Goal: Task Accomplishment & Management: Use online tool/utility

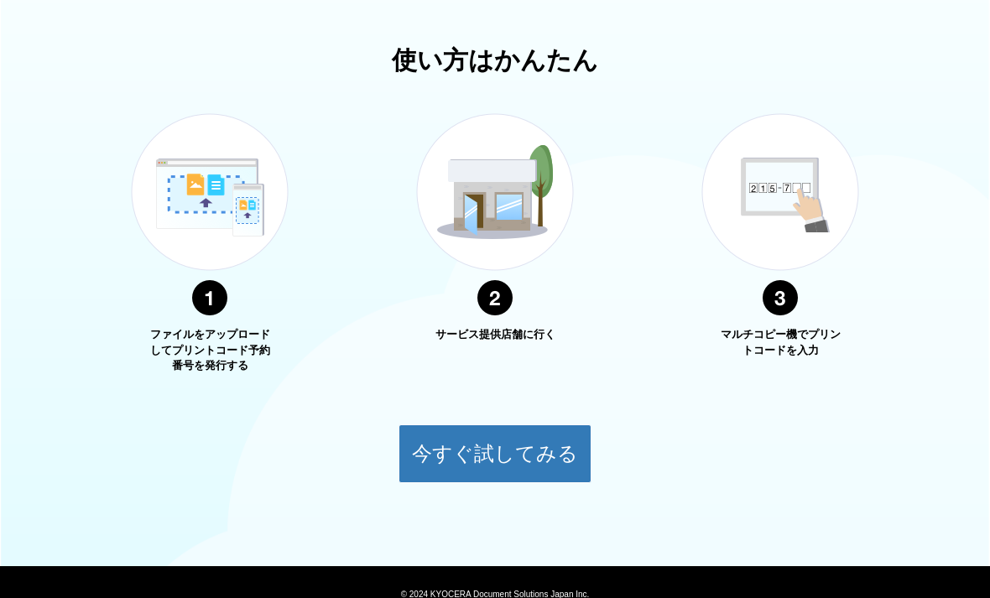
scroll to position [576, 0]
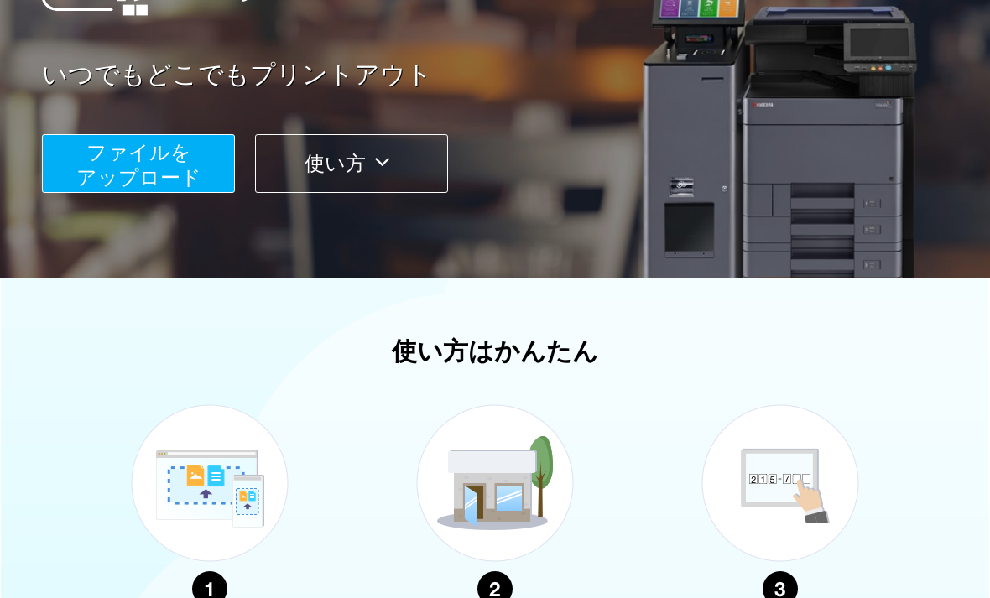
click at [159, 156] on span "ファイルを ​​アップロード" at bounding box center [138, 165] width 125 height 48
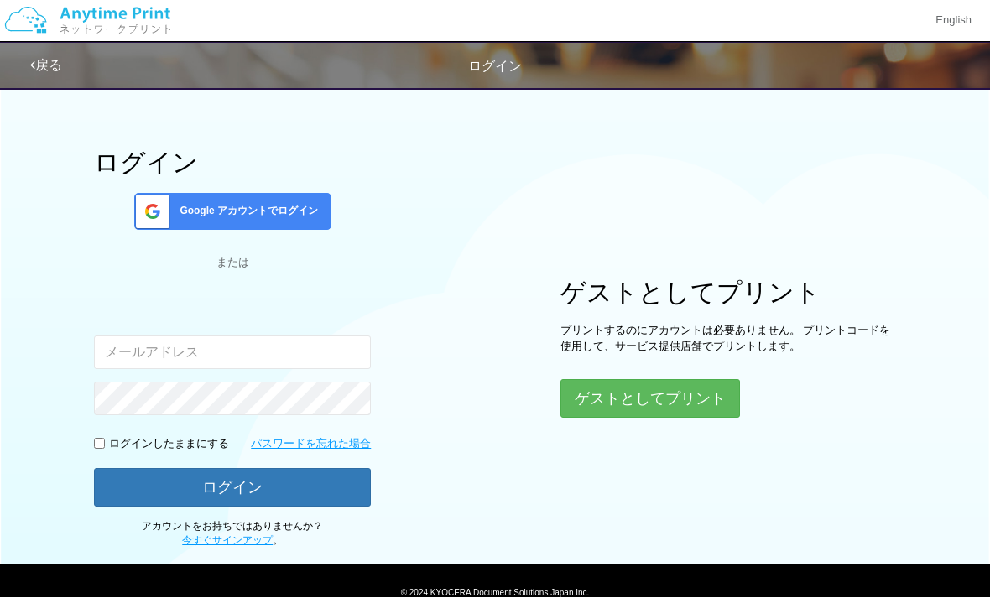
scroll to position [29, 0]
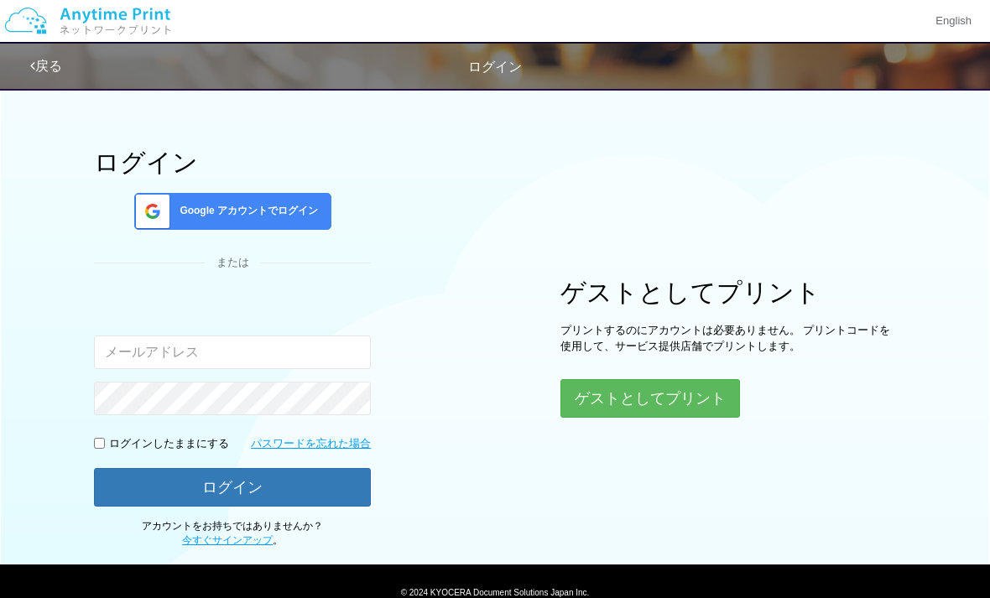
click at [712, 403] on button "ゲストとしてプリント" at bounding box center [651, 398] width 180 height 39
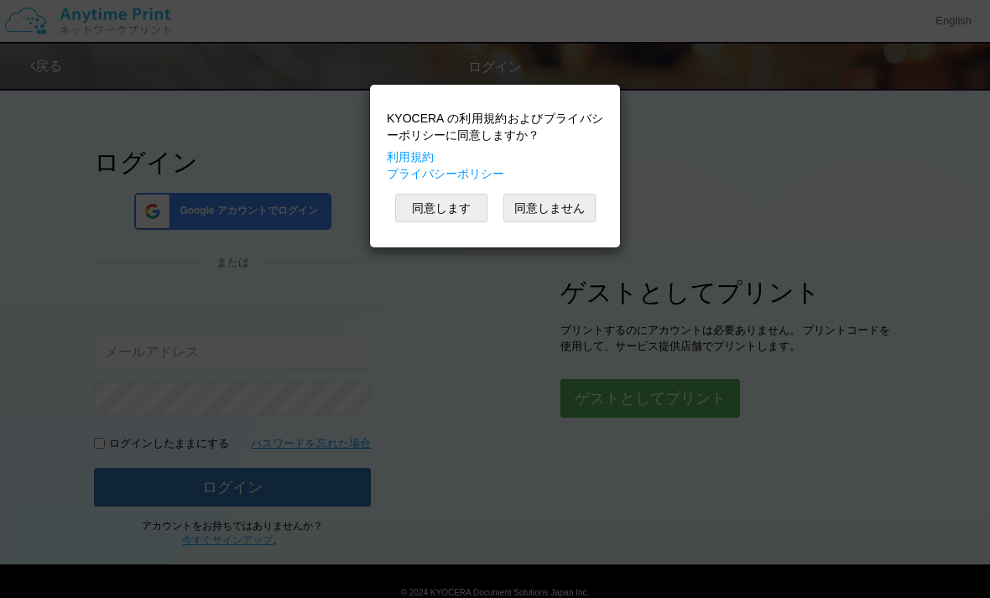
click at [460, 213] on button "同意します" at bounding box center [441, 208] width 92 height 29
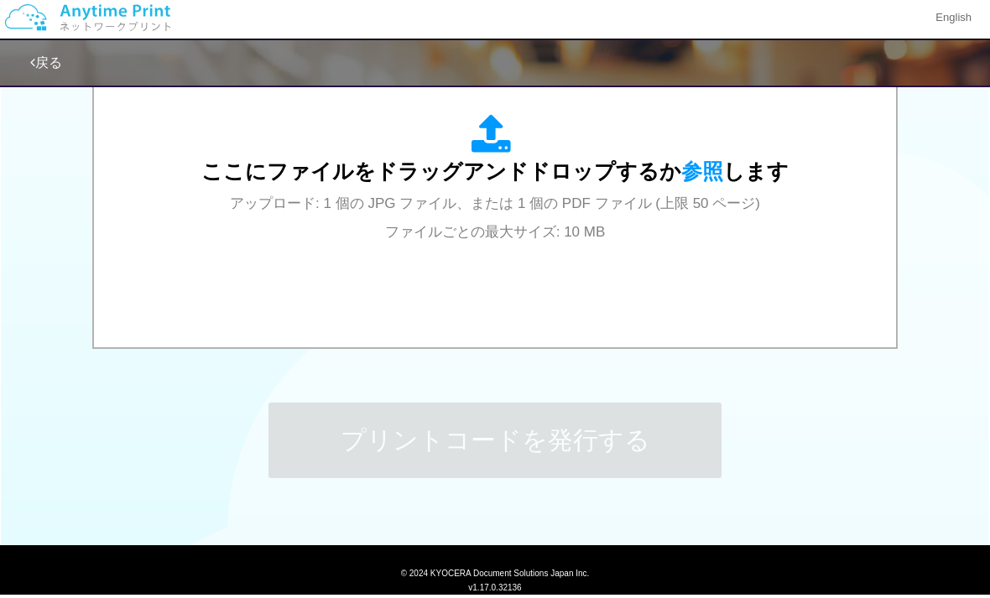
scroll to position [576, 0]
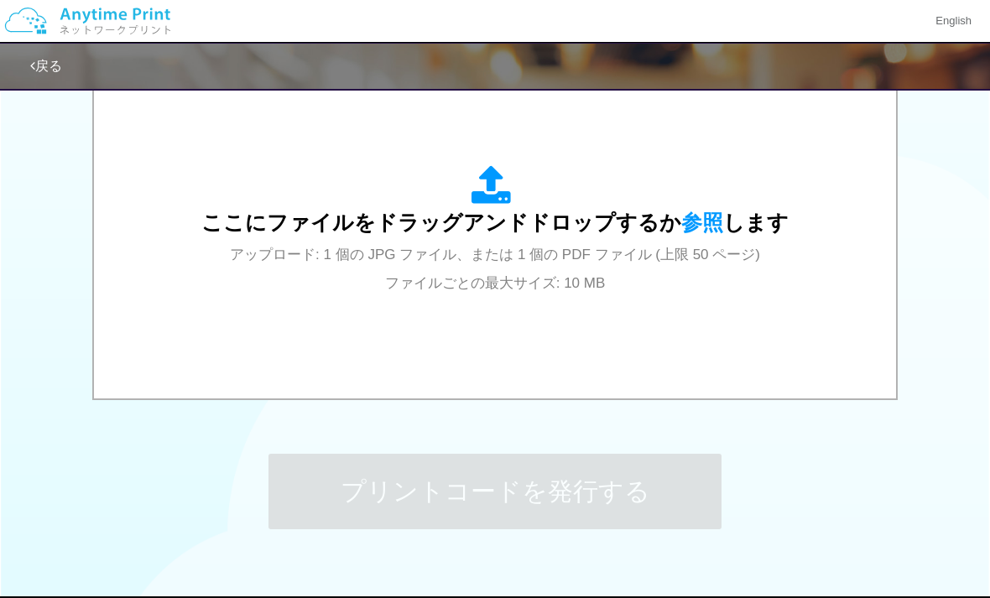
click at [521, 205] on div "ここにファイルをドラッグアンドドロップするか 参照 します アップロード: 1 個の JPG ファイル、または 1 個の PDF ファイル (上限 50 ペー…" at bounding box center [495, 230] width 588 height 131
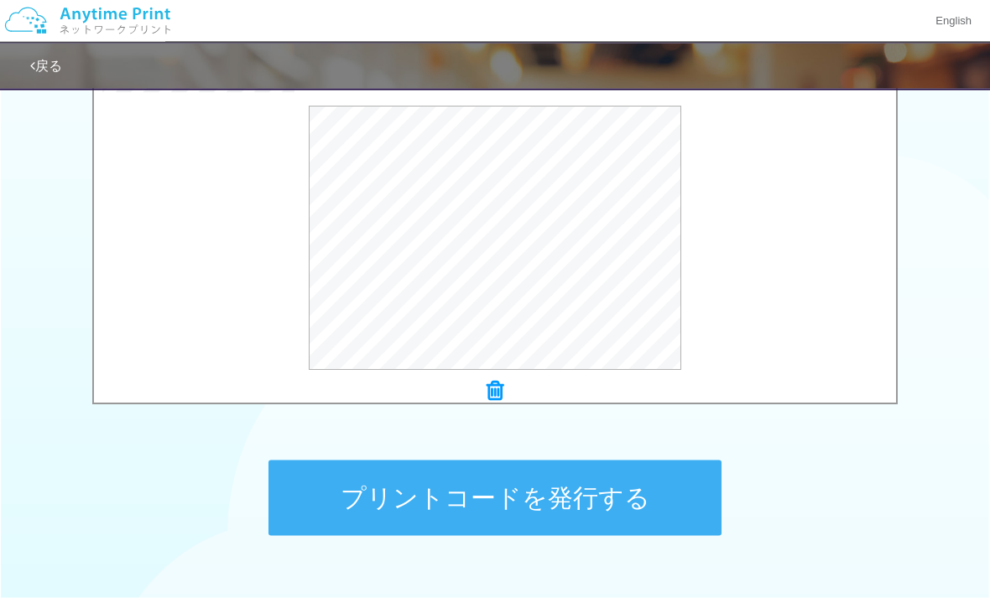
scroll to position [624, 0]
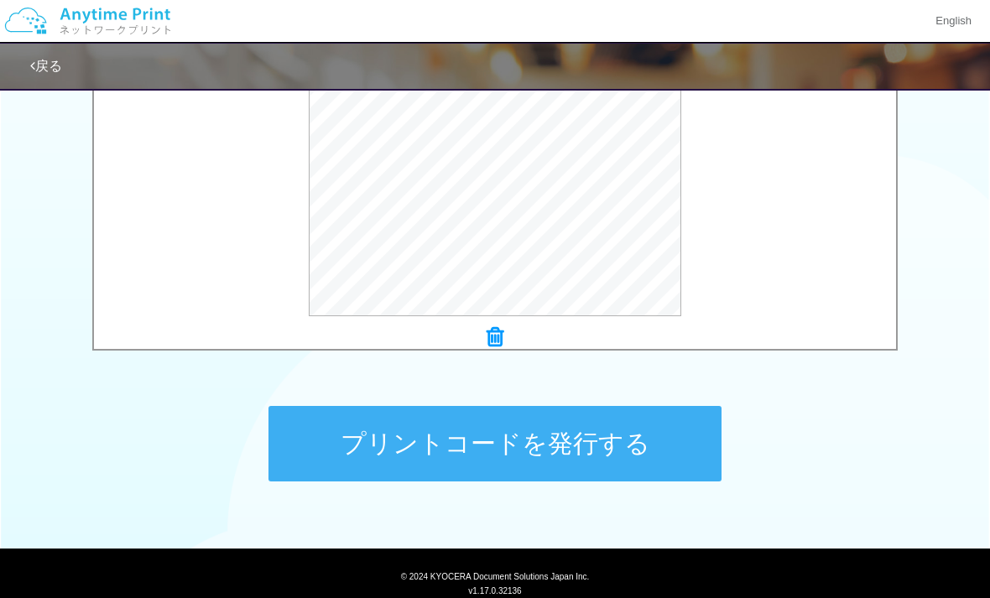
click at [675, 457] on button "プリントコードを発行する" at bounding box center [495, 444] width 453 height 76
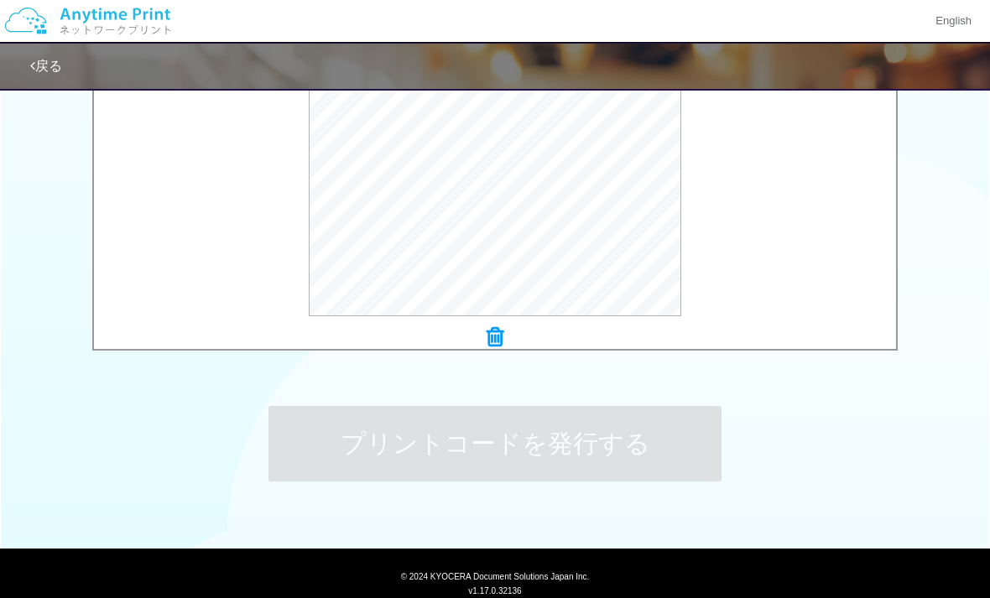
scroll to position [0, 0]
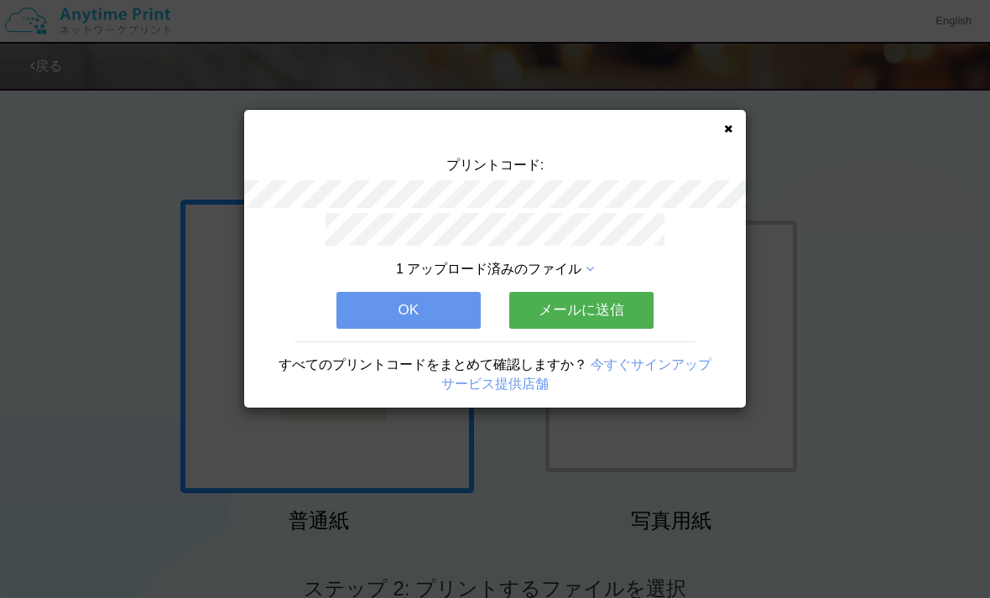
click at [583, 306] on button "メールに送信" at bounding box center [582, 310] width 144 height 37
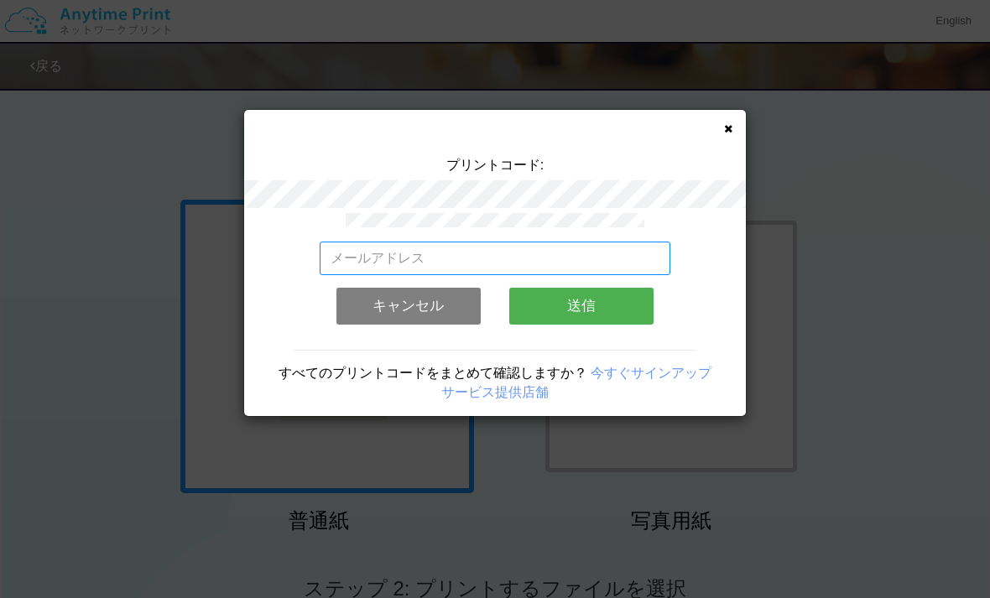
click at [622, 256] on input "email" at bounding box center [496, 259] width 352 height 34
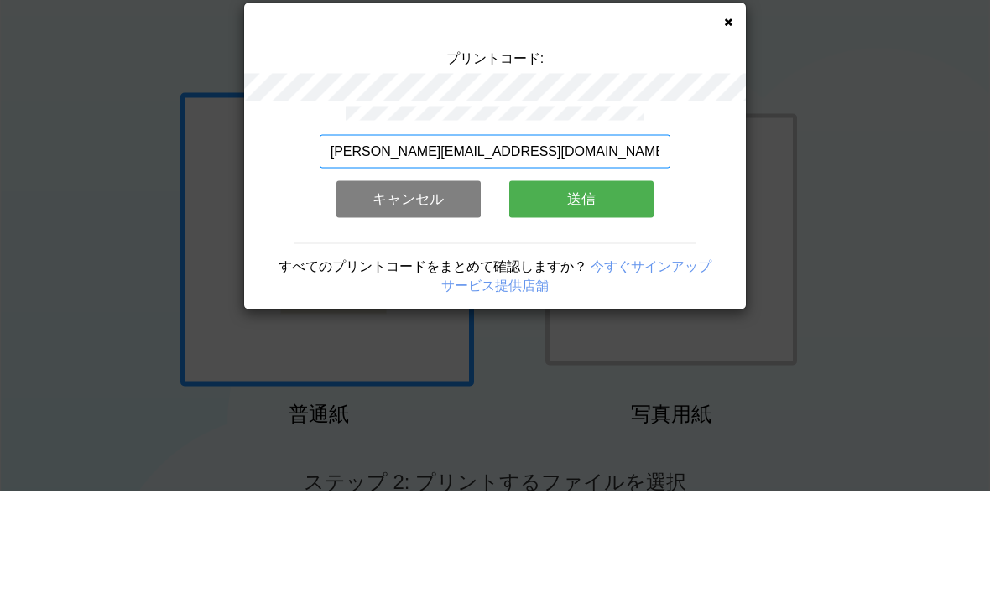
type input "[PERSON_NAME][EMAIL_ADDRESS][DOMAIN_NAME]"
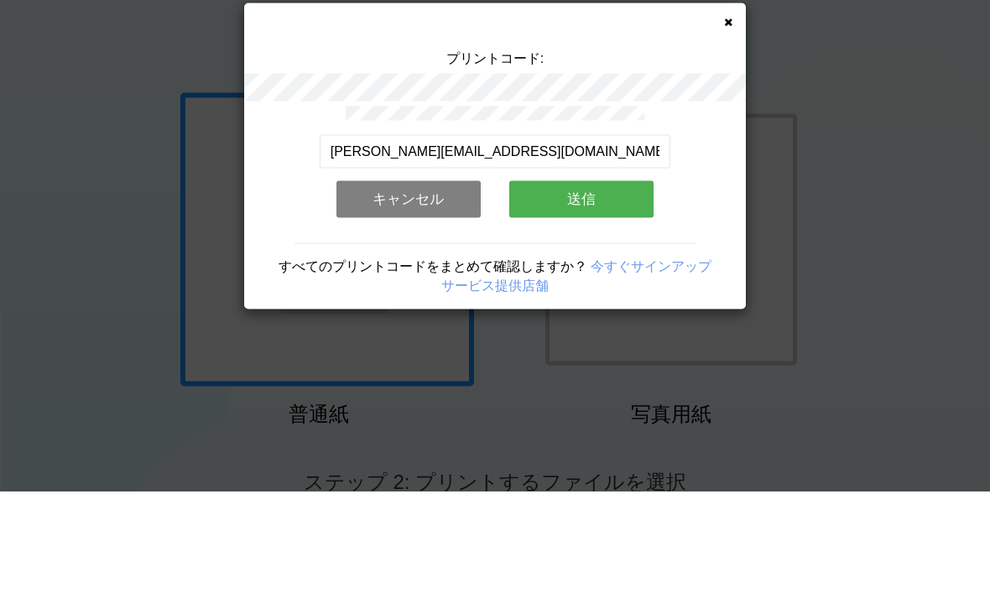
click at [625, 288] on button "送信" at bounding box center [582, 306] width 144 height 37
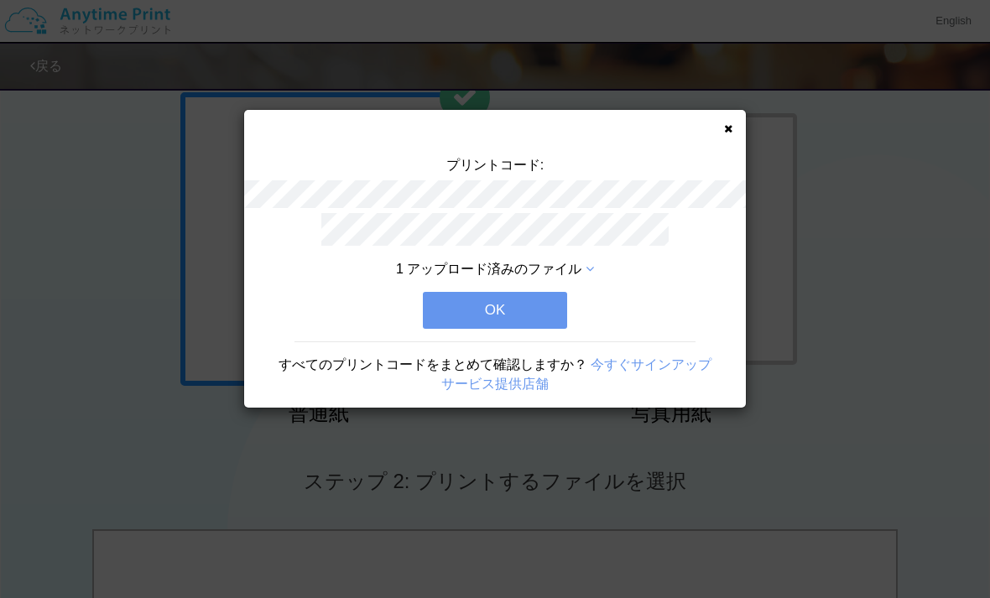
click at [542, 320] on button "OK" at bounding box center [495, 310] width 144 height 37
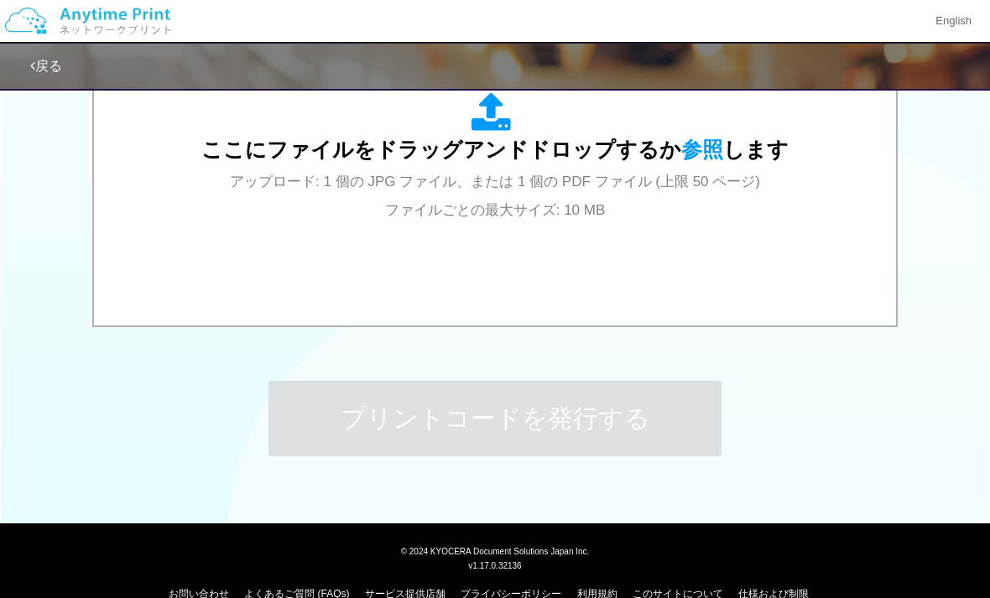
scroll to position [650, 0]
